Goal: Check status: Check status

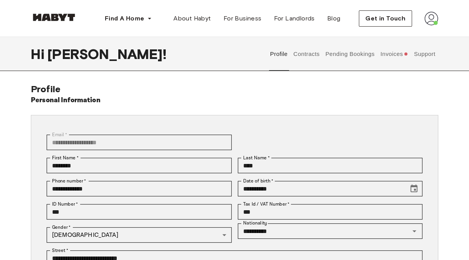
click at [392, 56] on button "Invoices" at bounding box center [394, 54] width 30 height 34
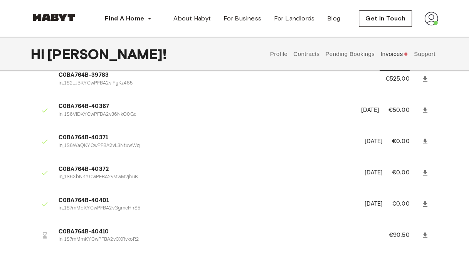
scroll to position [95, 0]
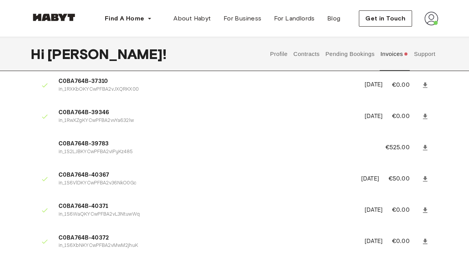
click at [425, 147] on icon at bounding box center [425, 146] width 5 height 5
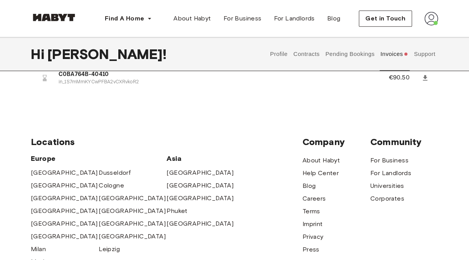
scroll to position [231, 0]
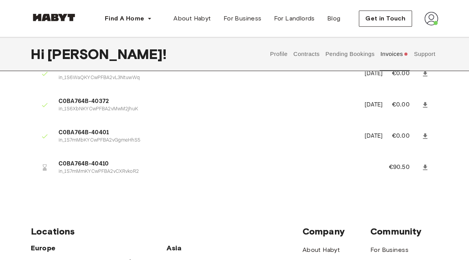
click at [424, 166] on icon at bounding box center [425, 166] width 5 height 5
click at [423, 167] on icon at bounding box center [425, 167] width 8 height 8
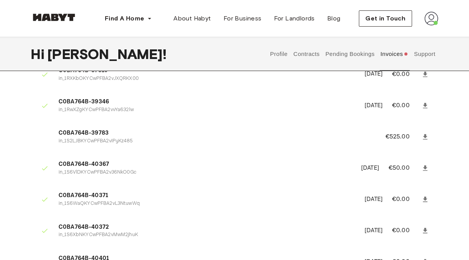
scroll to position [77, 0]
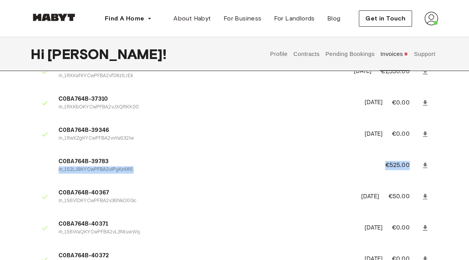
drag, startPoint x: 408, startPoint y: 163, endPoint x: 358, endPoint y: 166, distance: 49.7
click at [358, 166] on li "C0BA764B-39783 in_1S2LJBKYCwPFBA2vIPyKz485 €525.00" at bounding box center [234, 165] width 407 height 27
click at [115, 172] on p "in_1S2LJBKYCwPFBA2vIPyKz485" at bounding box center [213, 169] width 308 height 7
drag, startPoint x: 59, startPoint y: 159, endPoint x: 140, endPoint y: 169, distance: 82.0
click at [140, 169] on div "C0BA764B-39783 in_1S2LJBKYCwPFBA2vIPyKz485" at bounding box center [213, 165] width 308 height 16
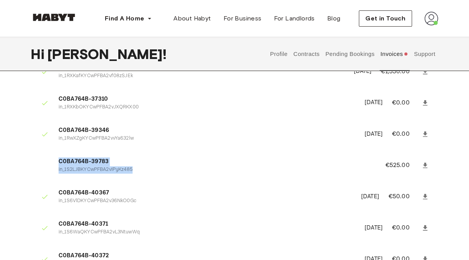
click at [149, 173] on li "C0BA764B-39783 in_1S2LJBKYCwPFBA2vIPyKz485 €525.00" at bounding box center [234, 165] width 407 height 27
click at [152, 178] on li "C0BA764B-39783 in_1S2LJBKYCwPFBA2vIPyKz485 €525.00" at bounding box center [234, 165] width 407 height 27
click at [82, 168] on p "in_1S2LJBKYCwPFBA2vIPyKz485" at bounding box center [213, 169] width 308 height 7
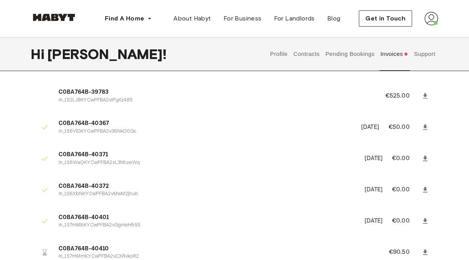
scroll to position [154, 0]
